Goal: Entertainment & Leisure: Consume media (video, audio)

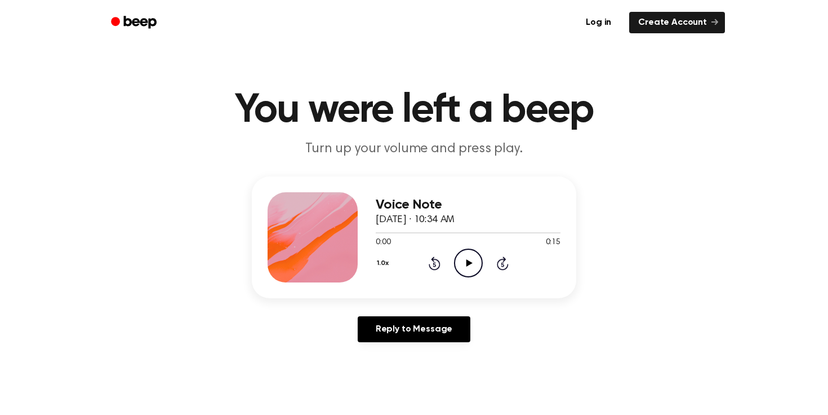
click at [467, 264] on icon at bounding box center [469, 262] width 6 height 7
click at [464, 255] on icon "Play Audio" at bounding box center [468, 263] width 29 height 29
click at [467, 261] on icon at bounding box center [469, 262] width 6 height 7
click at [468, 255] on icon "Play Audio" at bounding box center [468, 263] width 29 height 29
